Goal: Find specific page/section: Find specific page/section

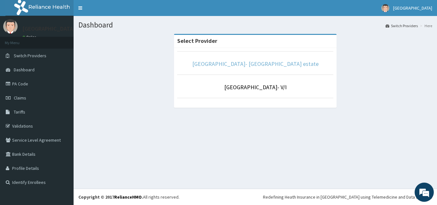
click at [273, 62] on link "[GEOGRAPHIC_DATA]- [GEOGRAPHIC_DATA] estate" at bounding box center [255, 63] width 126 height 7
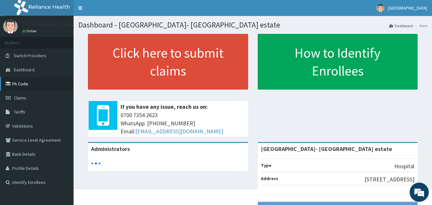
click at [20, 83] on link "PA Code" at bounding box center [37, 84] width 74 height 14
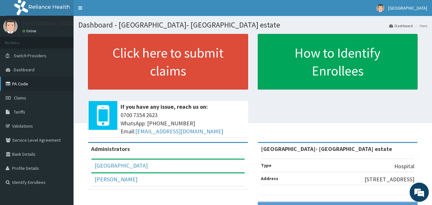
click at [24, 83] on link "PA Code" at bounding box center [37, 84] width 74 height 14
